Goal: Information Seeking & Learning: Check status

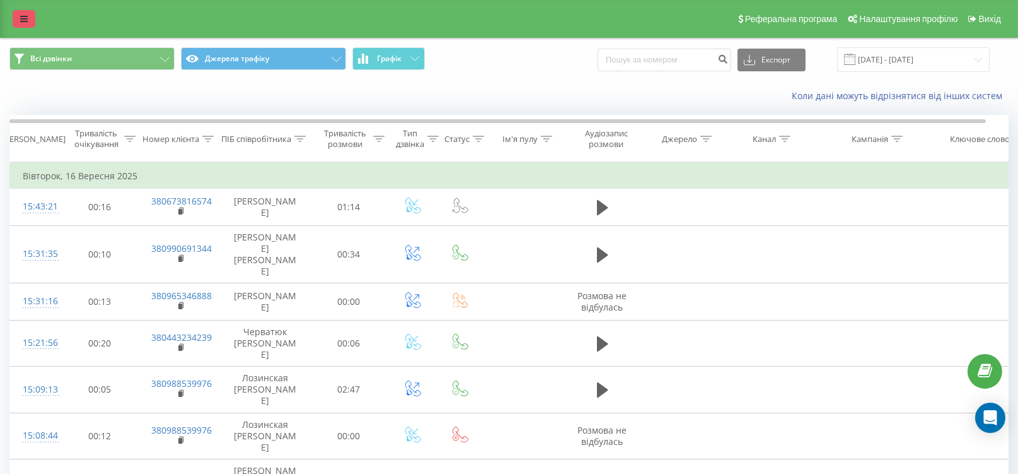
click at [28, 15] on link at bounding box center [24, 19] width 23 height 18
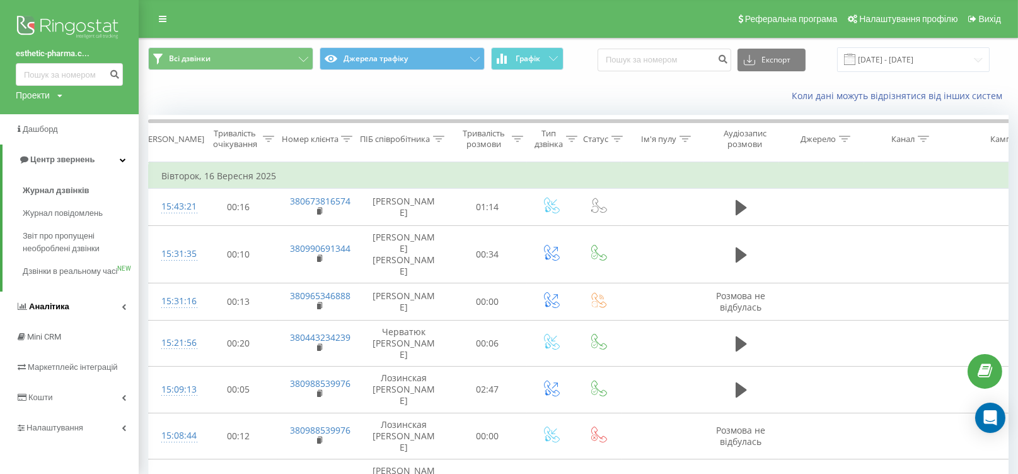
click at [69, 322] on link "Аналiтика" at bounding box center [69, 306] width 139 height 30
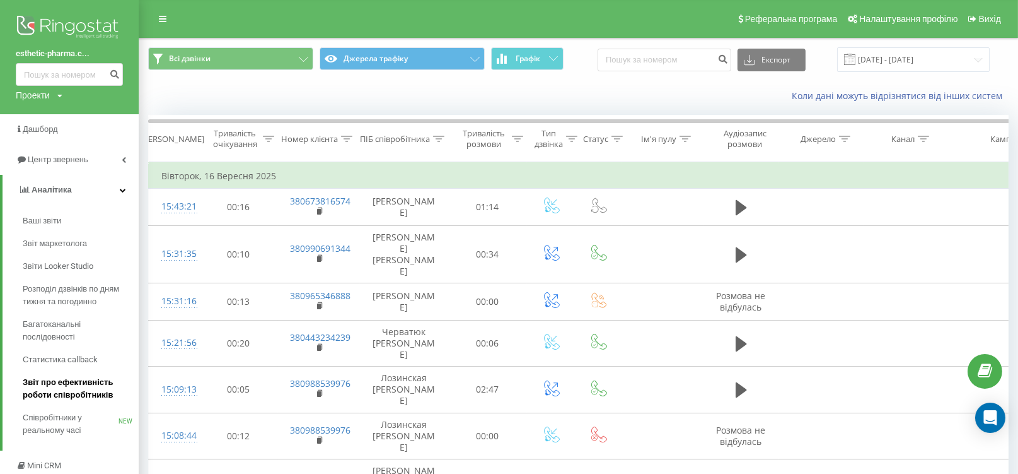
click at [70, 389] on span "Звіт про ефективність роботи співробітників" at bounding box center [78, 388] width 110 height 25
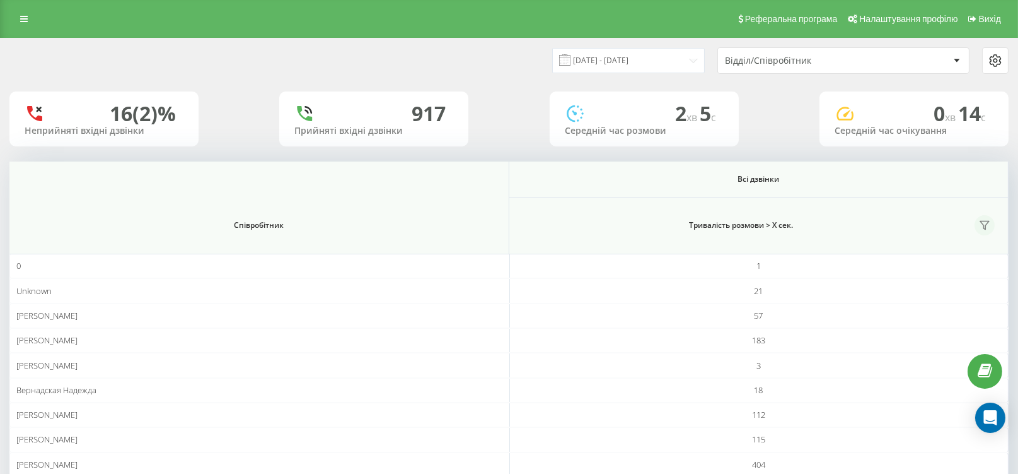
click at [988, 221] on icon at bounding box center [985, 225] width 9 height 8
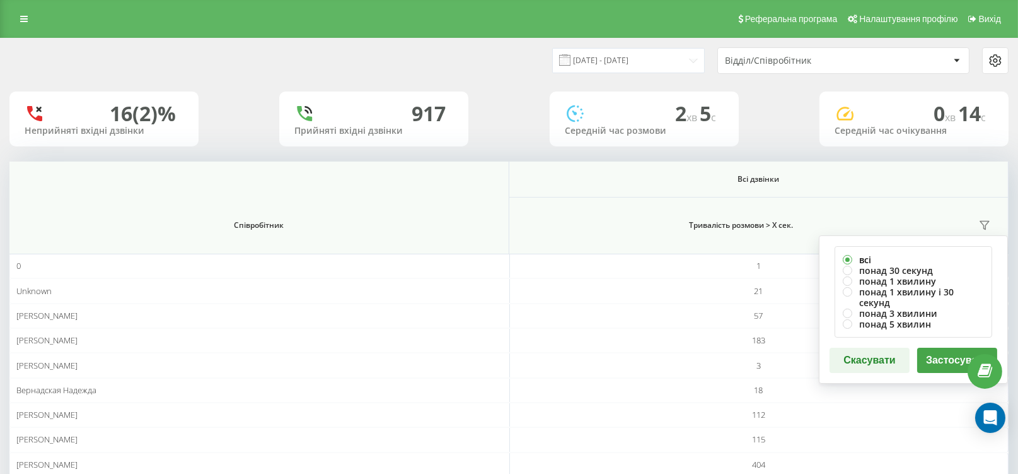
click at [907, 262] on label "всі" at bounding box center [913, 259] width 141 height 11
click at [895, 271] on label "понад 30 секунд" at bounding box center [913, 270] width 141 height 11
radio input "true"
click at [932, 355] on button "Застосувати" at bounding box center [958, 359] width 80 height 25
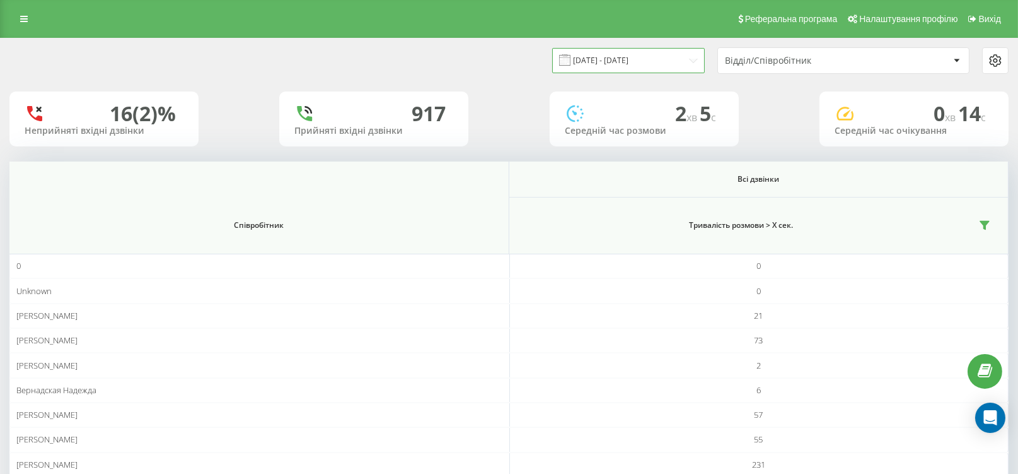
click at [626, 61] on input "[DATE] - [DATE]" at bounding box center [628, 60] width 153 height 25
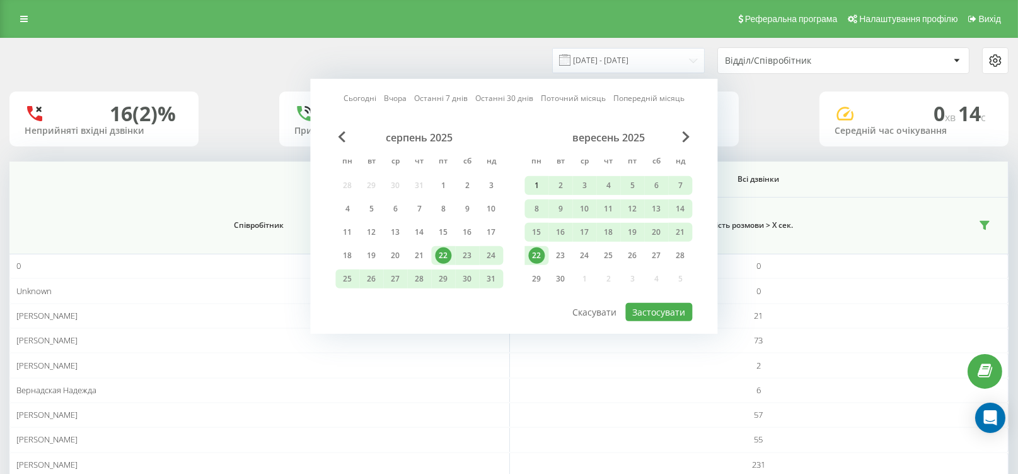
click at [539, 178] on div "1" at bounding box center [536, 185] width 16 height 16
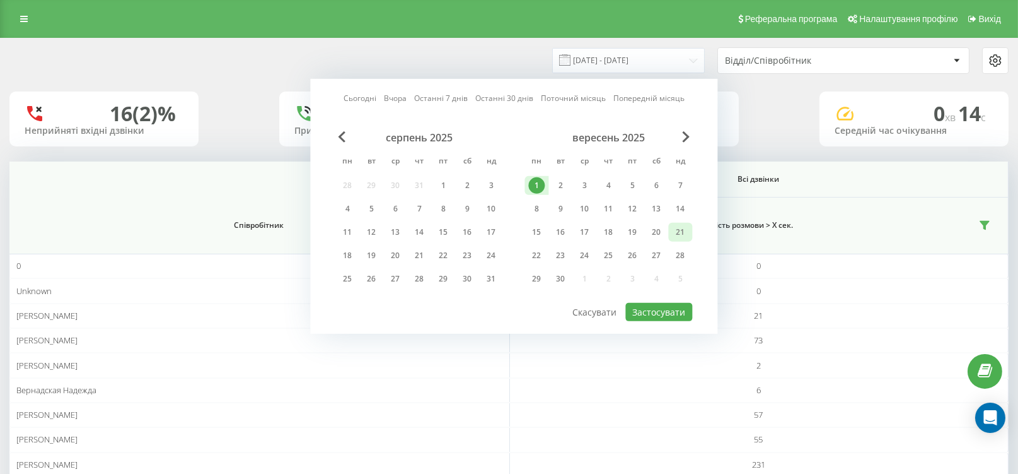
click at [675, 233] on div "21" at bounding box center [680, 232] width 16 height 16
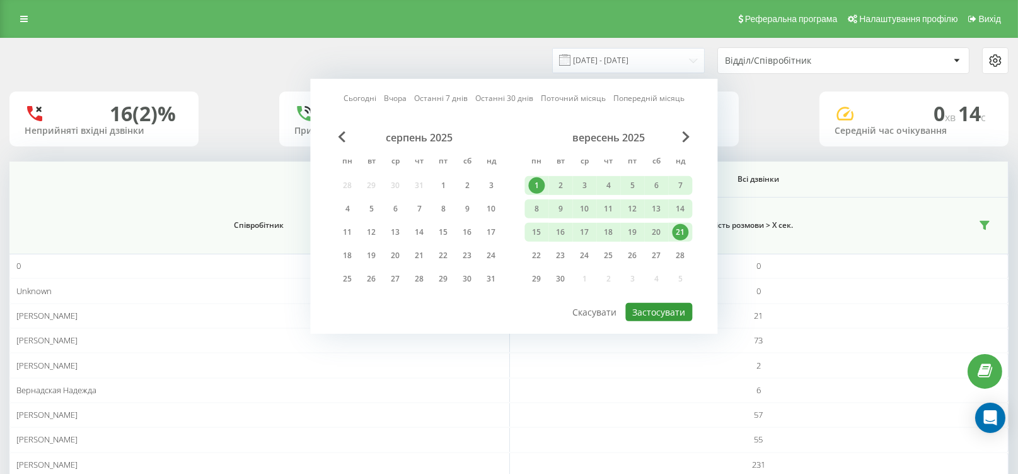
click at [668, 311] on button "Застосувати" at bounding box center [659, 312] width 67 height 18
type input "[DATE] - [DATE]"
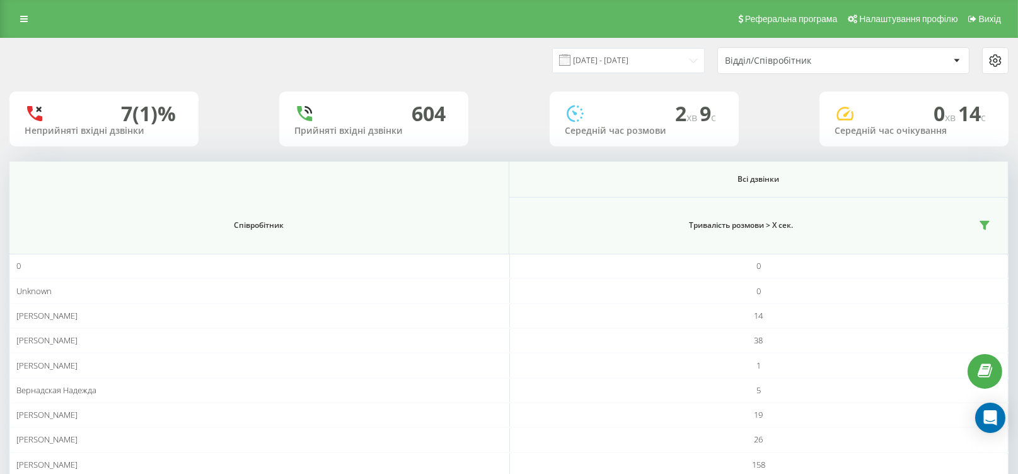
scroll to position [88, 0]
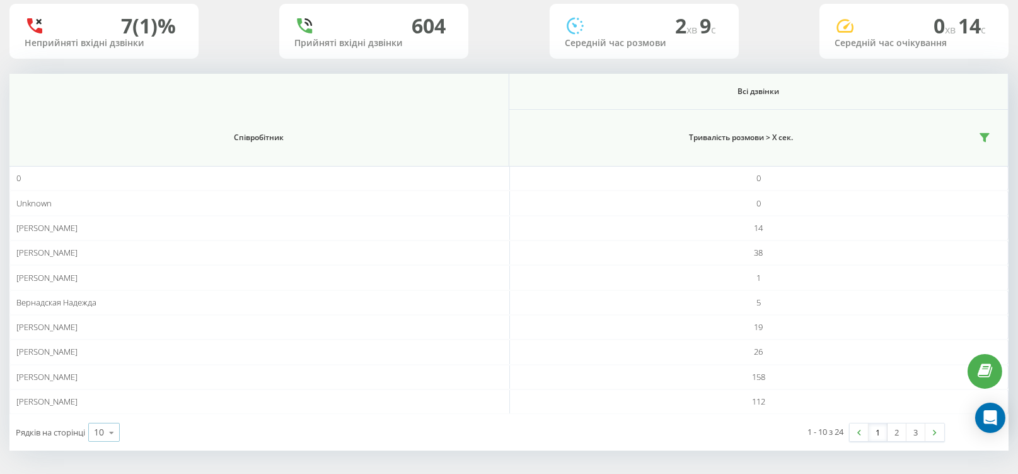
click at [108, 434] on icon at bounding box center [111, 432] width 19 height 25
click at [110, 374] on div "25" at bounding box center [104, 377] width 30 height 18
